Goal: Task Accomplishment & Management: Use online tool/utility

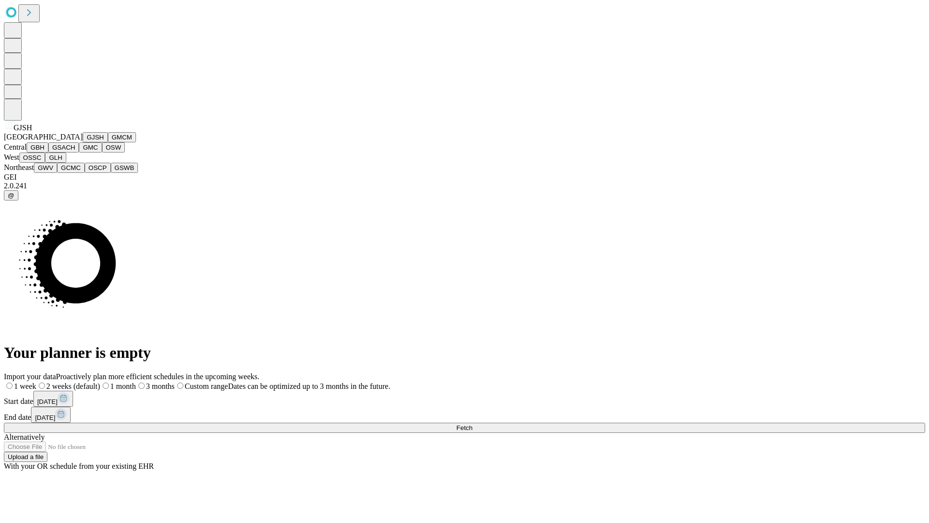
click at [83, 142] on button "GJSH" at bounding box center [95, 137] width 25 height 10
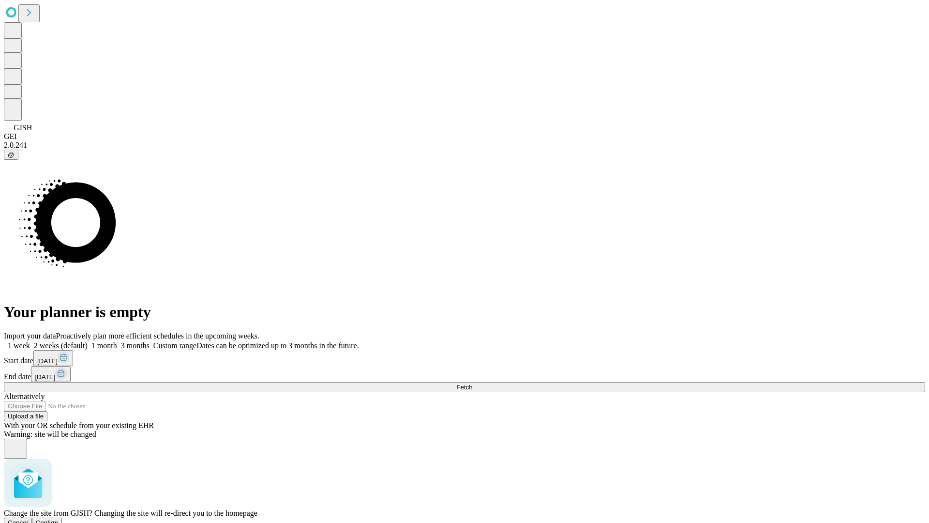
click at [59, 519] on span "Confirm" at bounding box center [47, 522] width 23 height 7
click at [117, 341] on label "1 month" at bounding box center [103, 345] width 30 height 8
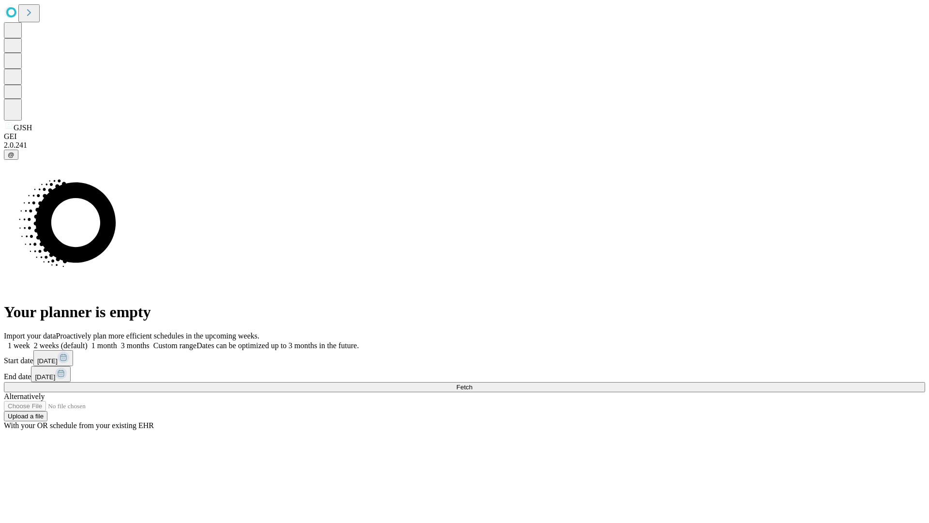
click at [472, 383] on span "Fetch" at bounding box center [464, 386] width 16 height 7
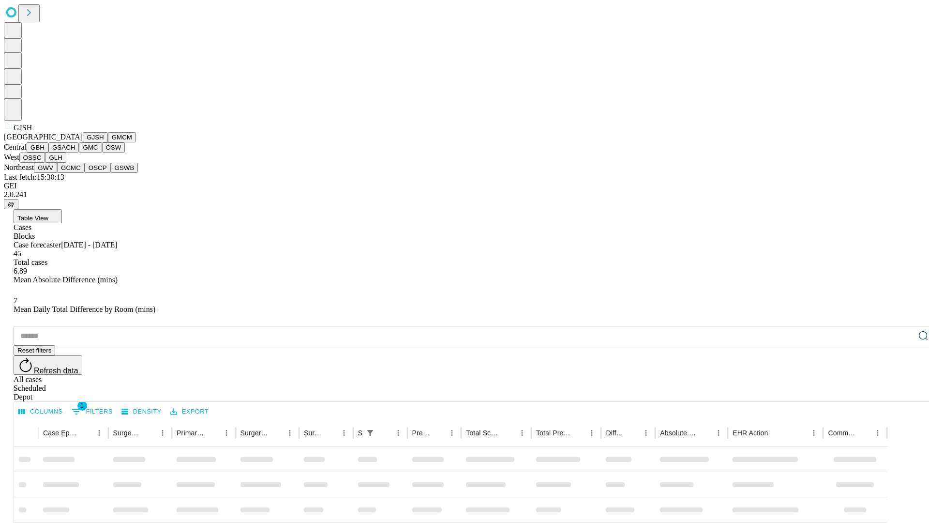
click at [108, 142] on button "GMCM" at bounding box center [122, 137] width 28 height 10
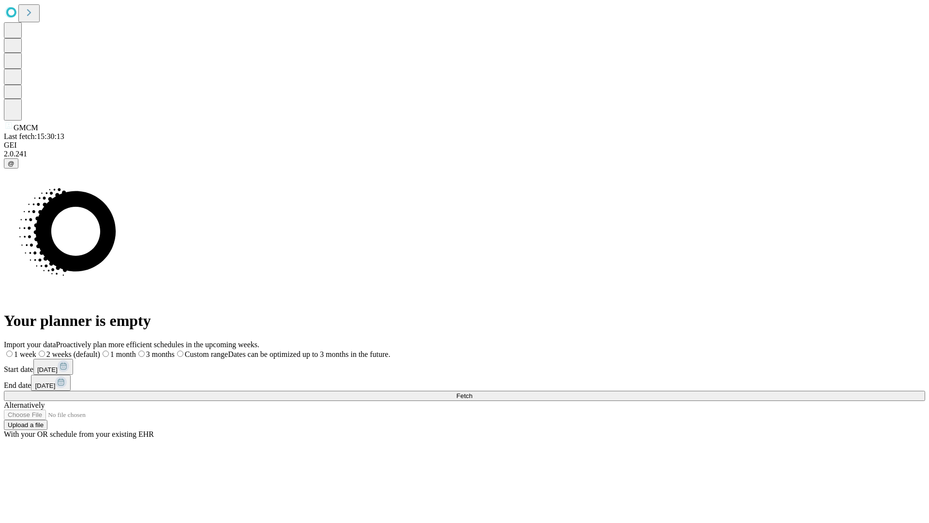
click at [472, 392] on span "Fetch" at bounding box center [464, 395] width 16 height 7
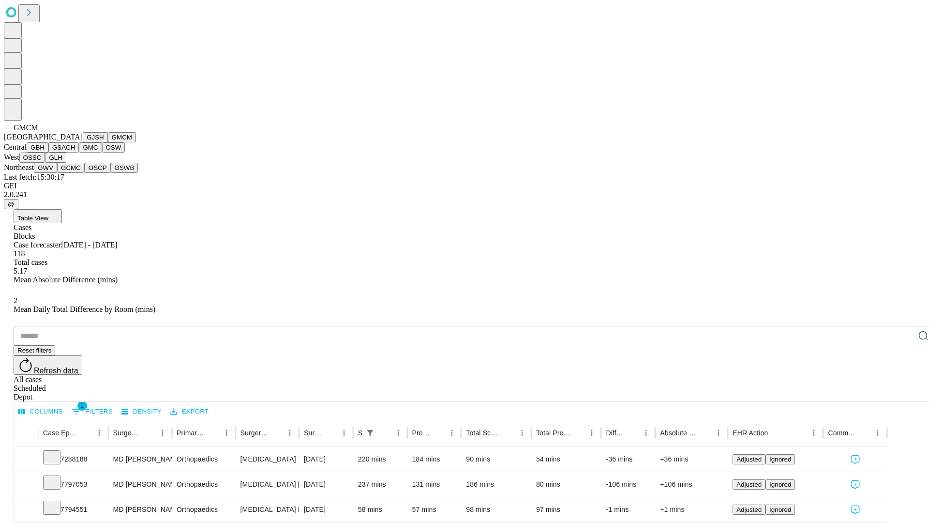
click at [48, 152] on button "GBH" at bounding box center [38, 147] width 22 height 10
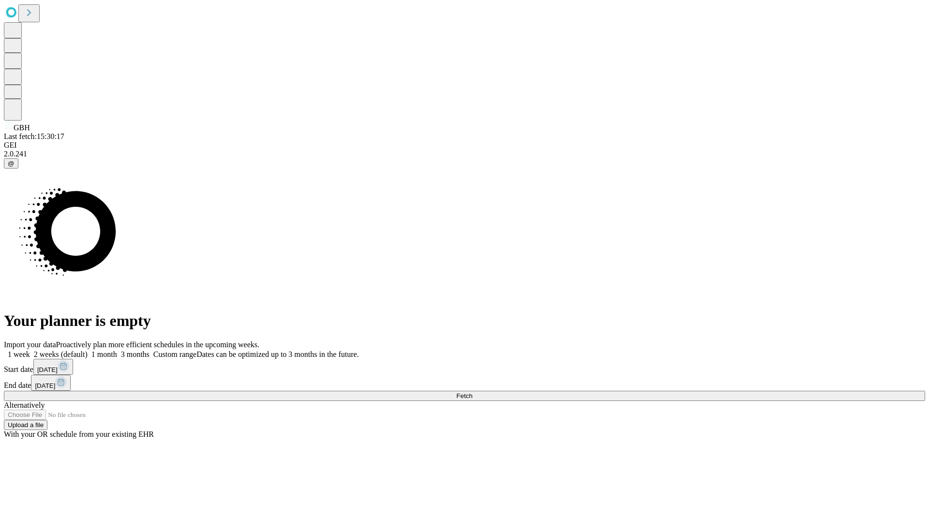
click at [117, 350] on label "1 month" at bounding box center [103, 354] width 30 height 8
click at [472, 392] on span "Fetch" at bounding box center [464, 395] width 16 height 7
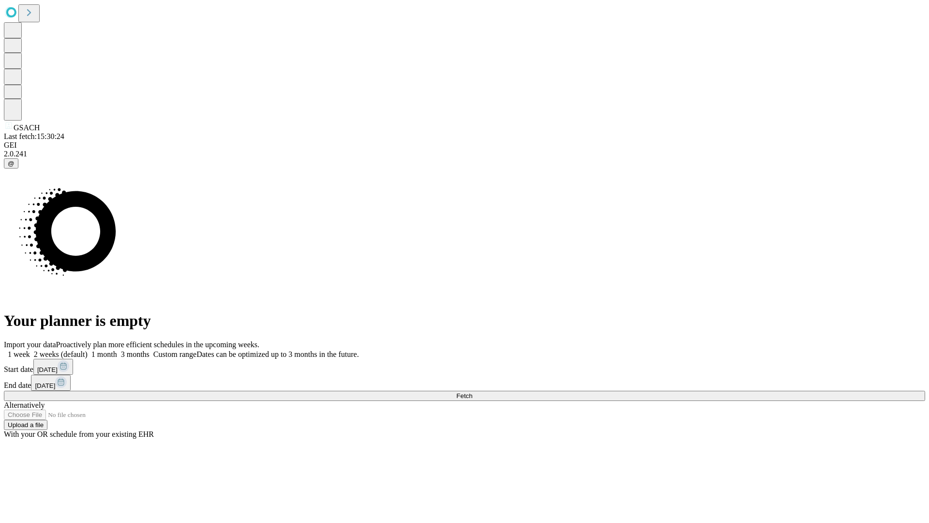
click at [117, 350] on label "1 month" at bounding box center [103, 354] width 30 height 8
click at [472, 392] on span "Fetch" at bounding box center [464, 395] width 16 height 7
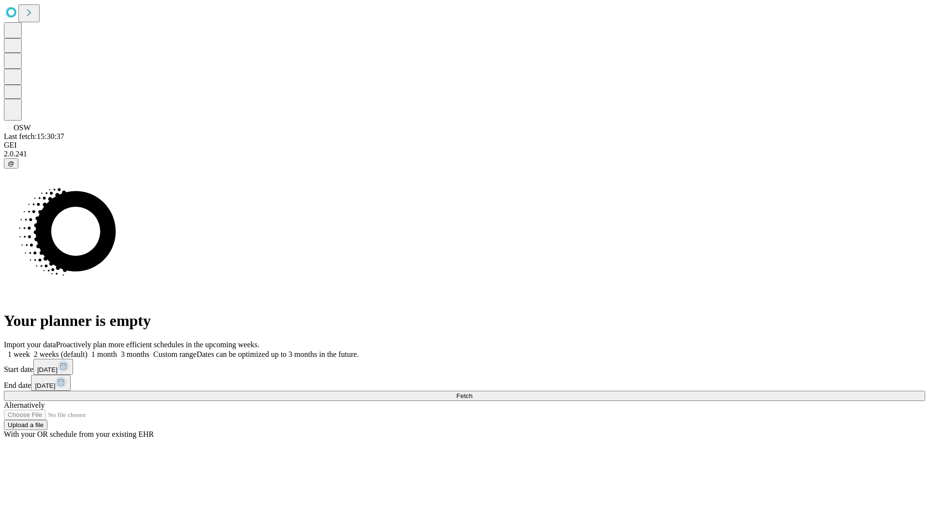
click at [117, 350] on label "1 month" at bounding box center [103, 354] width 30 height 8
click at [472, 392] on span "Fetch" at bounding box center [464, 395] width 16 height 7
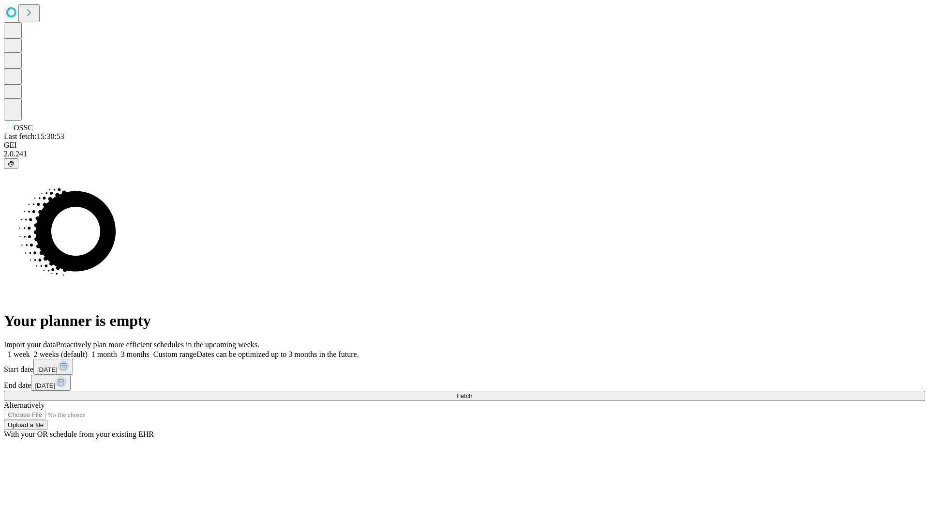
click at [117, 350] on label "1 month" at bounding box center [103, 354] width 30 height 8
click at [472, 392] on span "Fetch" at bounding box center [464, 395] width 16 height 7
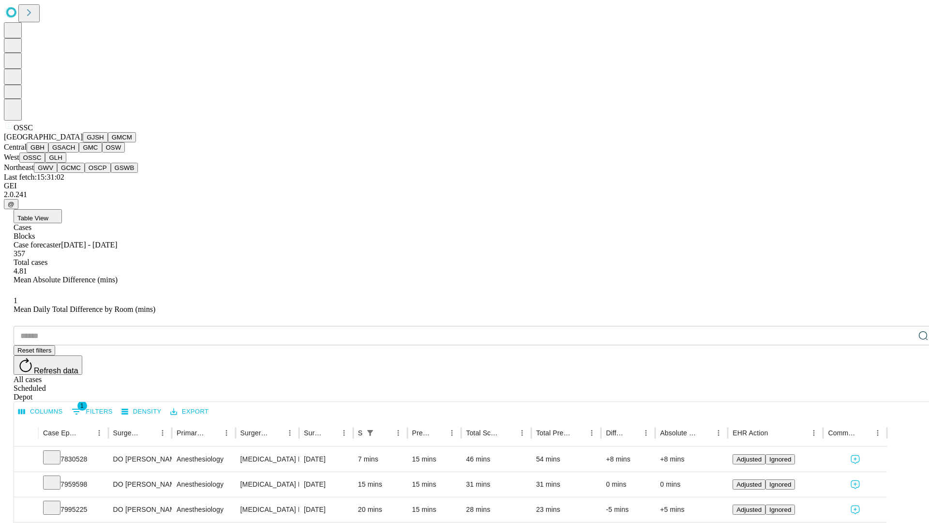
click at [66, 163] on button "GLH" at bounding box center [55, 157] width 21 height 10
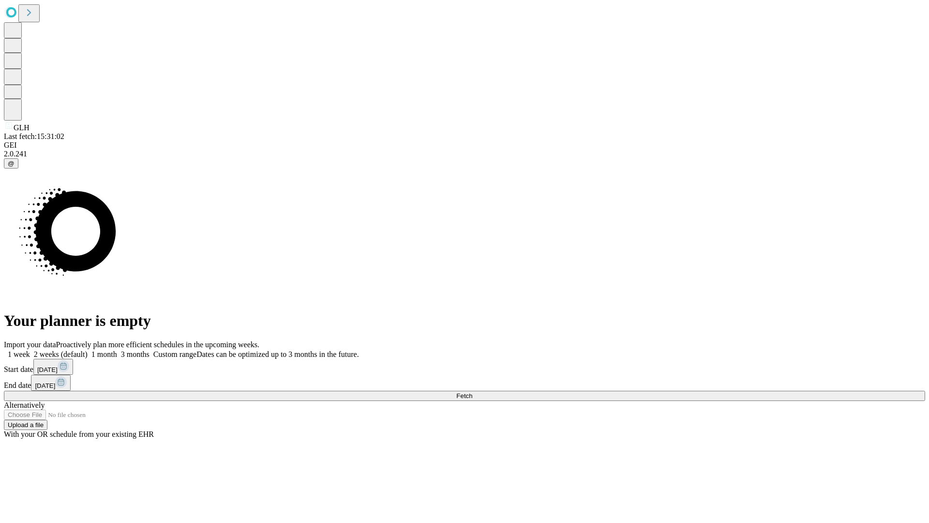
click at [117, 350] on label "1 month" at bounding box center [103, 354] width 30 height 8
click at [472, 392] on span "Fetch" at bounding box center [464, 395] width 16 height 7
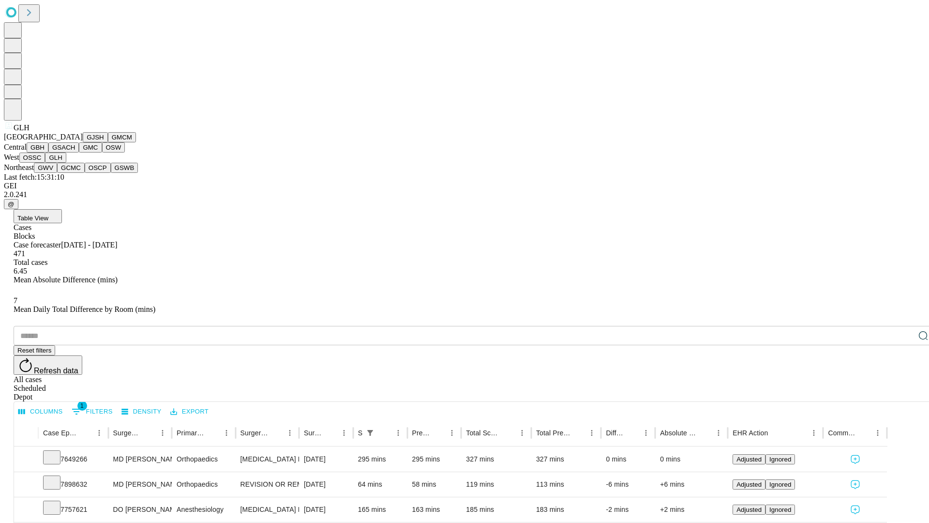
click at [57, 173] on button "GWV" at bounding box center [45, 168] width 23 height 10
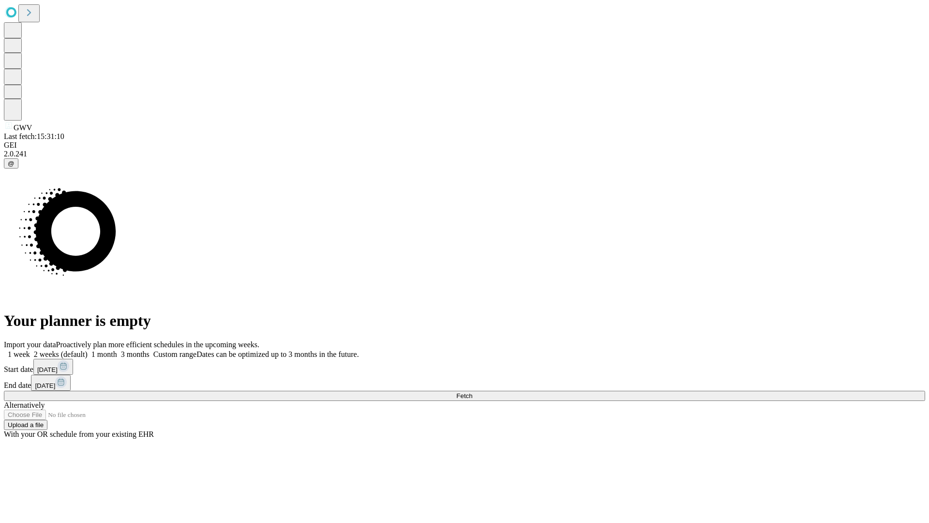
click at [117, 350] on label "1 month" at bounding box center [103, 354] width 30 height 8
click at [472, 392] on span "Fetch" at bounding box center [464, 395] width 16 height 7
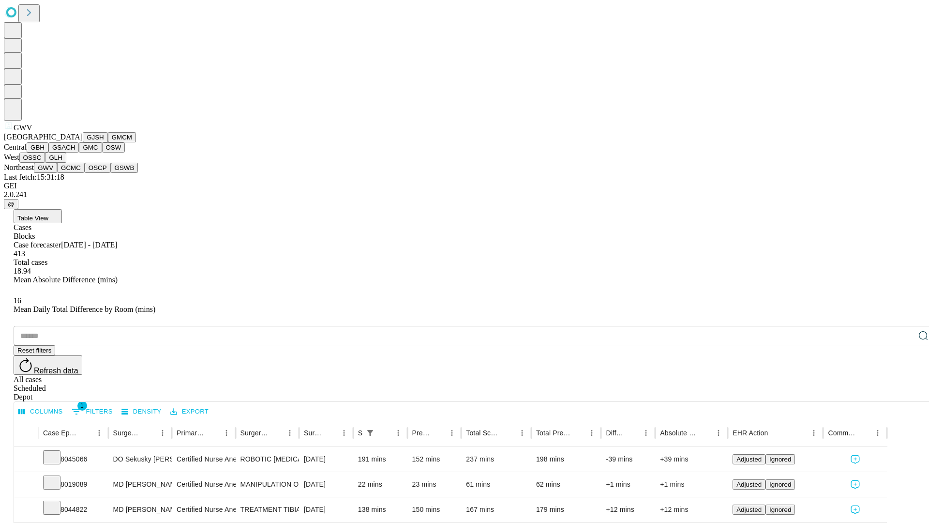
click at [75, 173] on button "GCMC" at bounding box center [71, 168] width 28 height 10
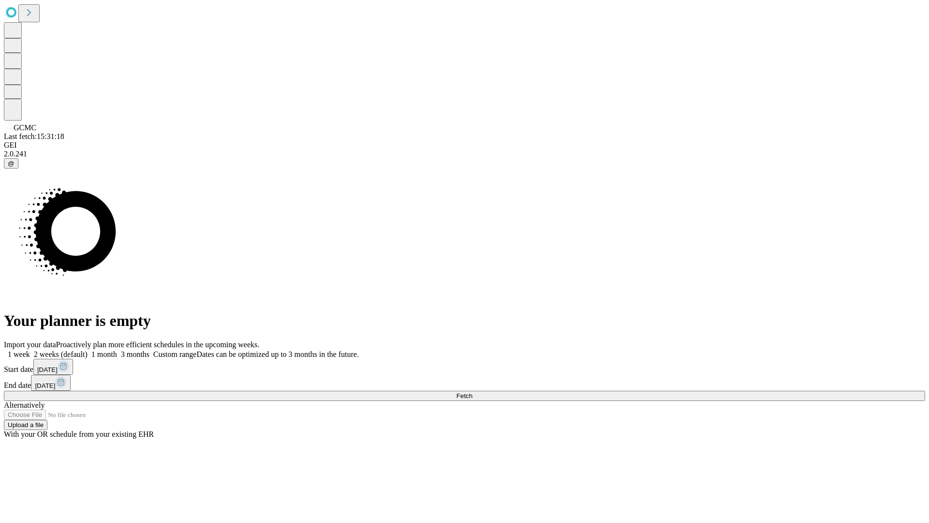
click at [117, 350] on label "1 month" at bounding box center [103, 354] width 30 height 8
click at [472, 392] on span "Fetch" at bounding box center [464, 395] width 16 height 7
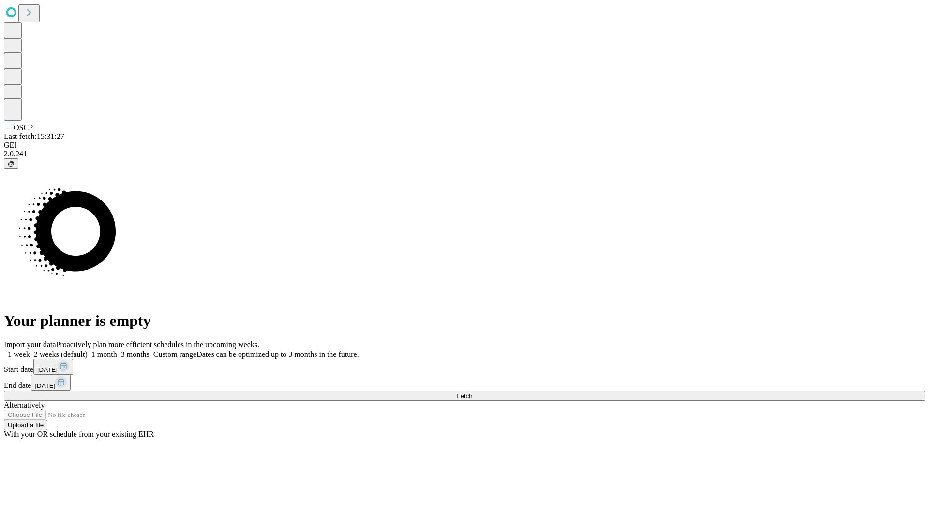
click at [117, 350] on label "1 month" at bounding box center [103, 354] width 30 height 8
click at [472, 392] on span "Fetch" at bounding box center [464, 395] width 16 height 7
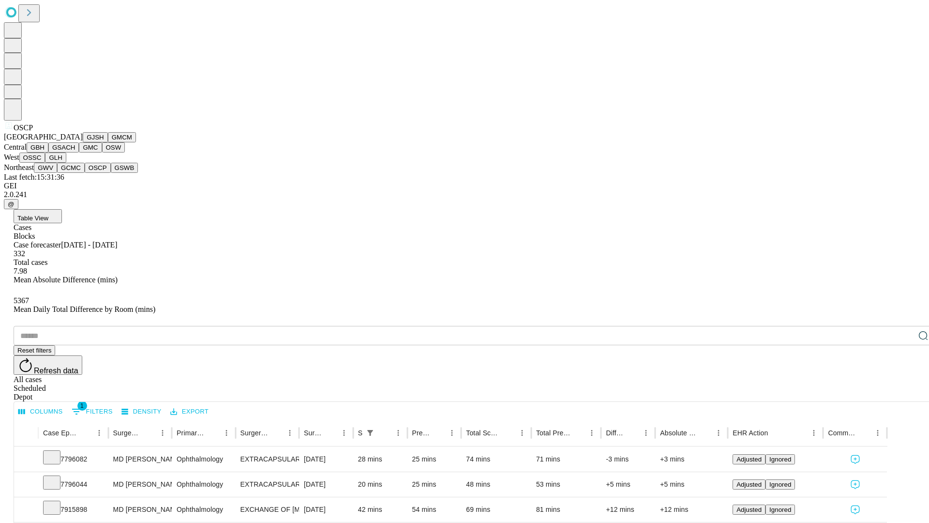
click at [111, 173] on button "GSWB" at bounding box center [125, 168] width 28 height 10
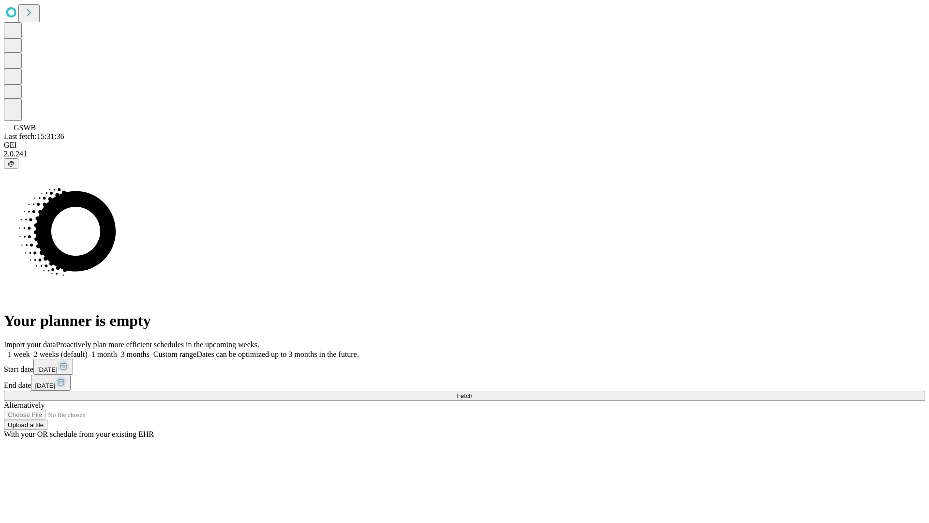
click at [117, 350] on label "1 month" at bounding box center [103, 354] width 30 height 8
click at [472, 392] on span "Fetch" at bounding box center [464, 395] width 16 height 7
